Goal: Information Seeking & Learning: Understand process/instructions

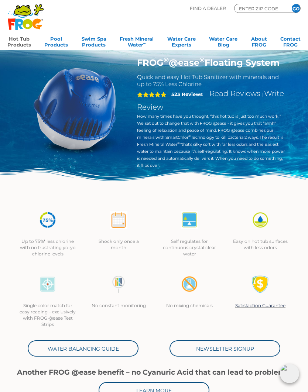
click at [126, 351] on link "Water Balancing Guide" at bounding box center [83, 348] width 111 height 16
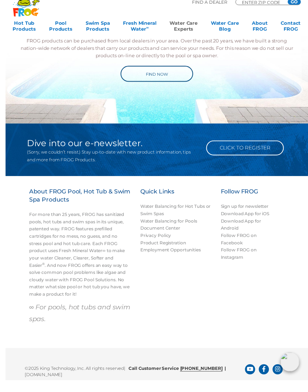
scroll to position [629, 0]
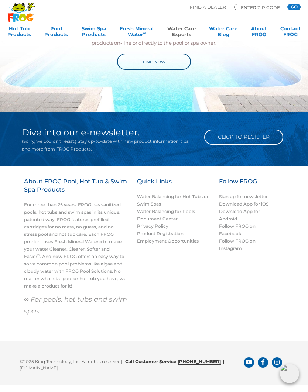
click at [191, 195] on link "Water Balancing for Hot Tubs or Swim Spas" at bounding box center [173, 200] width 72 height 13
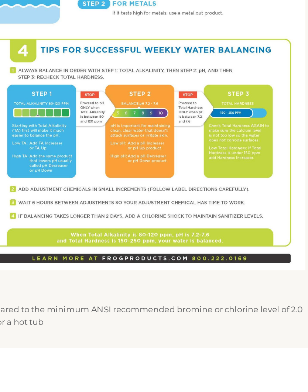
scroll to position [228, 0]
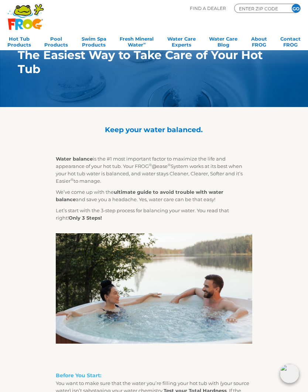
click at [298, 230] on div "Water balance is the #1 most important factor to maximize the life and appearan…" at bounding box center [154, 245] width 294 height 198
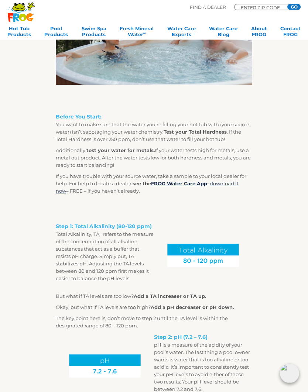
scroll to position [260, 0]
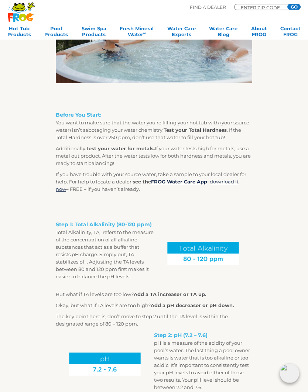
click at [180, 294] on strong "Add a TA increaser or TA up." at bounding box center [169, 294] width 72 height 6
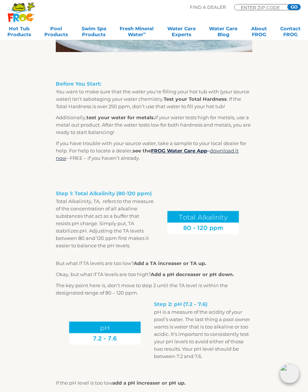
click at [170, 258] on img at bounding box center [203, 221] width 98 height 73
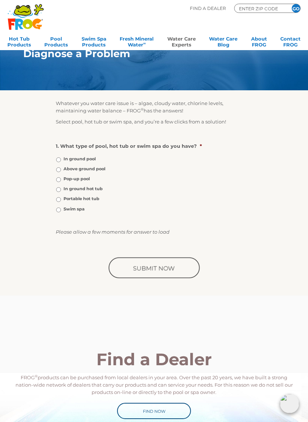
click at [65, 202] on label "Portable hot tub" at bounding box center [81, 199] width 36 height 6
click at [61, 202] on input "Portable hot tub" at bounding box center [58, 199] width 5 height 5
radio input "true"
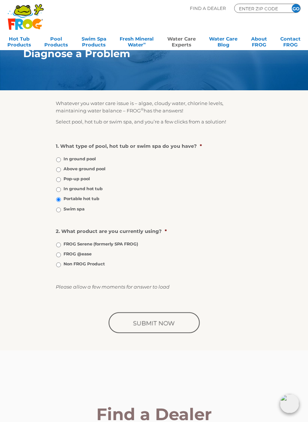
click at [60, 257] on input "FROG @ease" at bounding box center [58, 255] width 5 height 5
radio input "true"
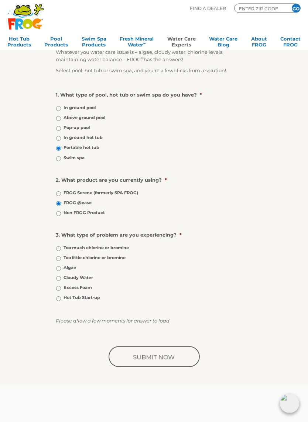
scroll to position [52, 0]
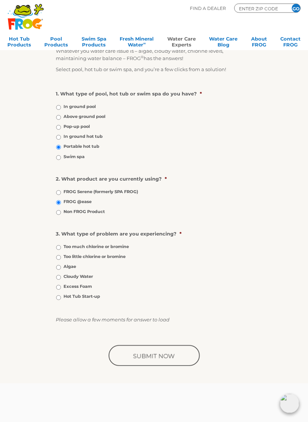
click at [61, 301] on input "Hot Tub Start-up" at bounding box center [58, 298] width 5 height 5
radio input "true"
click at [182, 366] on input "image" at bounding box center [154, 357] width 94 height 24
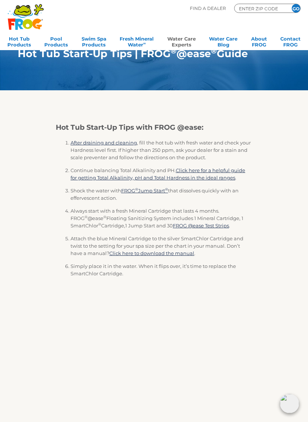
click at [208, 177] on link "Click here for a helpful guide for getting Total Alkalinity, pH and Total Hardn…" at bounding box center [157, 173] width 174 height 13
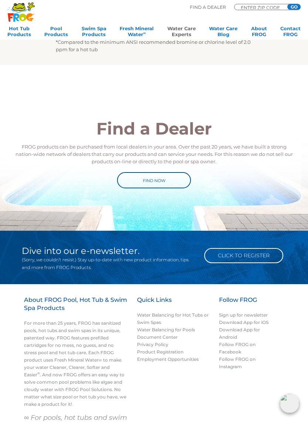
scroll to position [510, 0]
click at [263, 316] on link "Sign up for newsletter" at bounding box center [243, 315] width 49 height 6
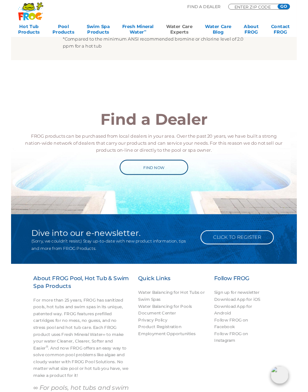
scroll to position [542, 0]
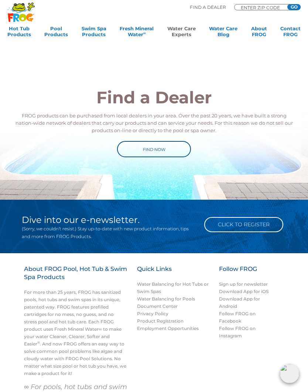
click at [239, 314] on link "Follow FROG on Facebook" at bounding box center [237, 316] width 37 height 13
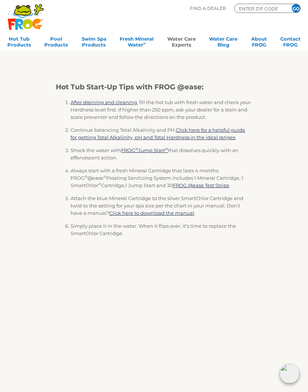
scroll to position [42, 0]
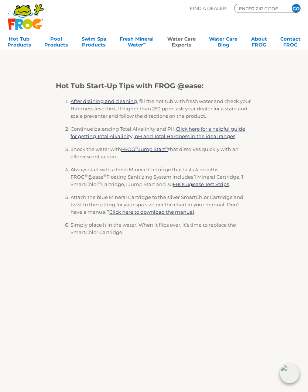
click at [246, 124] on li "After draining and cleaning , fill the hot tub with fresh water and check your …" at bounding box center [160, 111] width 181 height 28
click at [198, 137] on link "Click here for a helpful guide for getting Total Alkalinity, pH and Total Hardn…" at bounding box center [157, 132] width 174 height 13
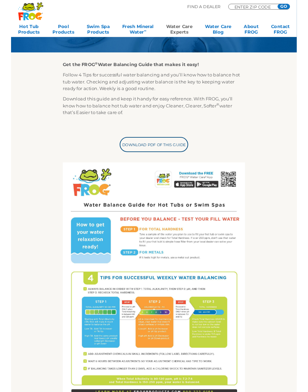
scroll to position [155, 0]
